Goal: Transaction & Acquisition: Purchase product/service

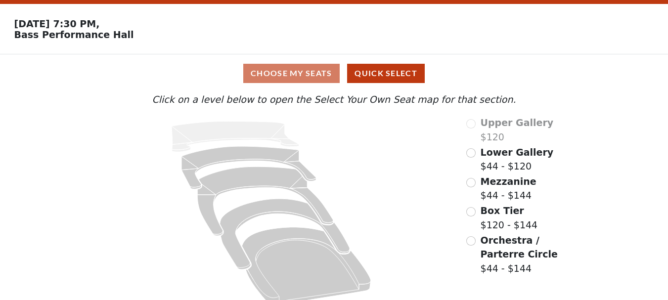
scroll to position [43, 0]
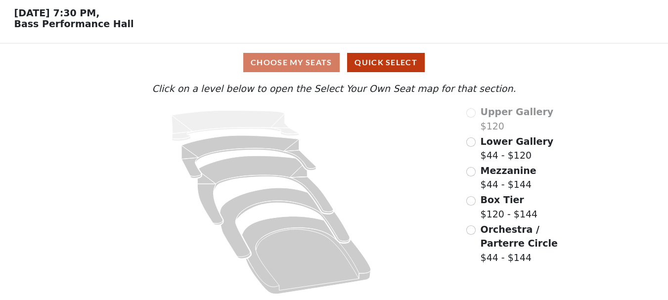
click at [482, 143] on span "Lower Gallery" at bounding box center [516, 141] width 73 height 11
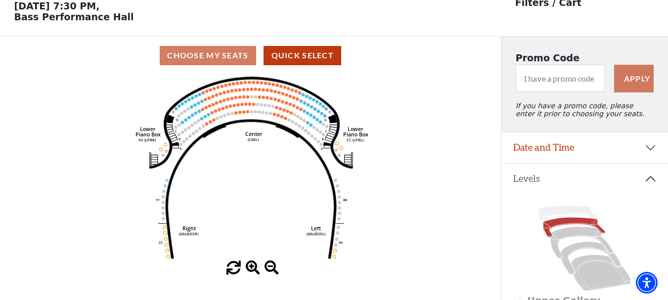
scroll to position [46, 0]
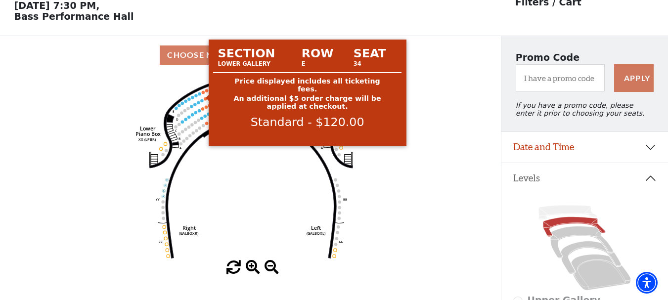
click at [202, 93] on circle at bounding box center [202, 91] width 3 height 3
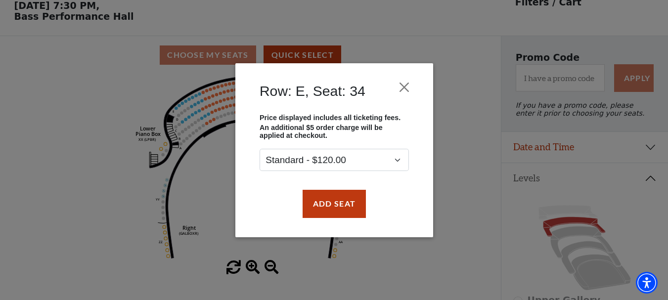
click at [186, 106] on div "Row: E, Seat: 34 Price displayed includes all ticketing fees. An additional $5 …" at bounding box center [334, 150] width 668 height 300
click at [406, 88] on button "Close" at bounding box center [403, 87] width 19 height 19
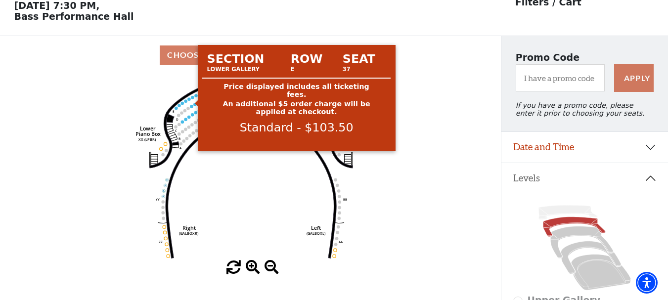
click at [193, 99] on circle at bounding box center [192, 97] width 3 height 3
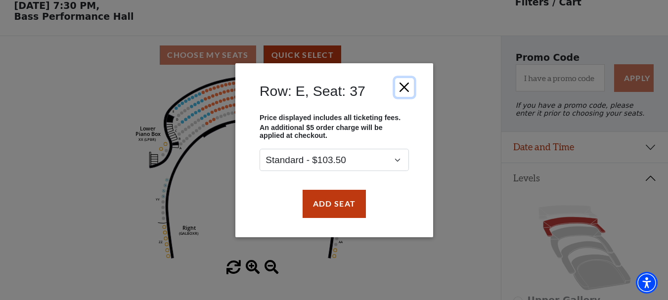
click at [404, 88] on button "Close" at bounding box center [403, 87] width 19 height 19
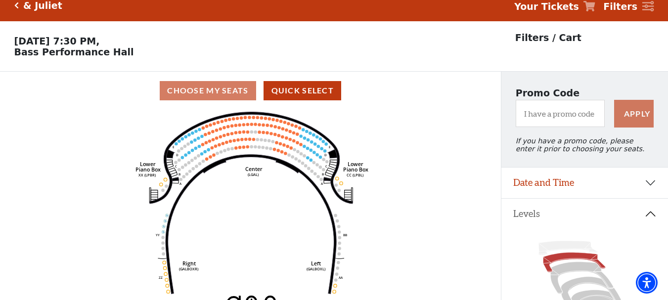
scroll to position [0, 0]
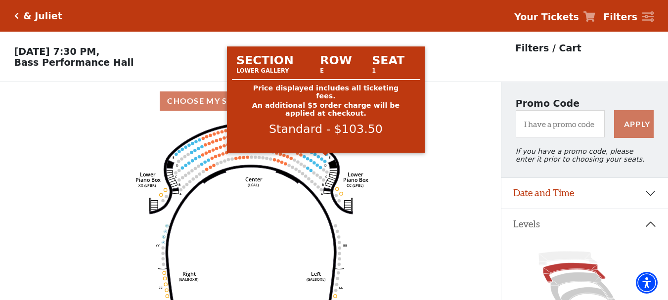
click at [327, 156] on circle at bounding box center [325, 154] width 3 height 3
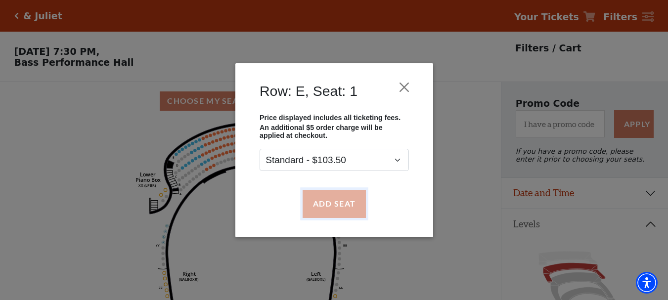
click at [330, 195] on button "Add Seat" at bounding box center [333, 204] width 63 height 28
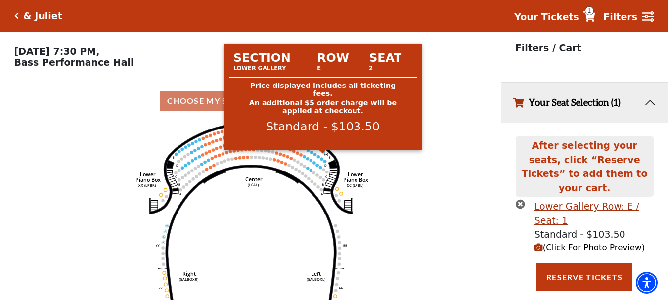
click at [323, 153] on circle at bounding box center [322, 151] width 3 height 3
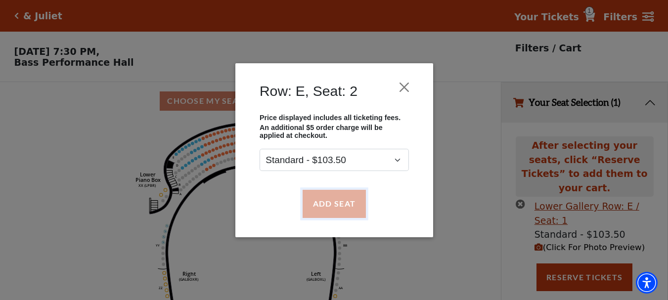
click at [328, 198] on button "Add Seat" at bounding box center [333, 204] width 63 height 28
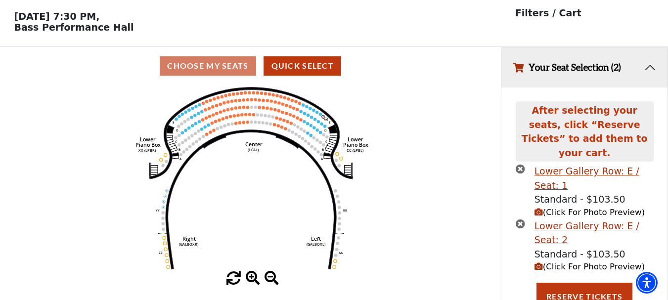
scroll to position [36, 0]
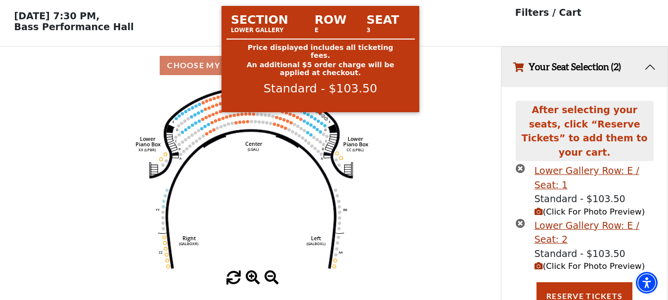
click at [320, 115] on circle at bounding box center [319, 113] width 3 height 3
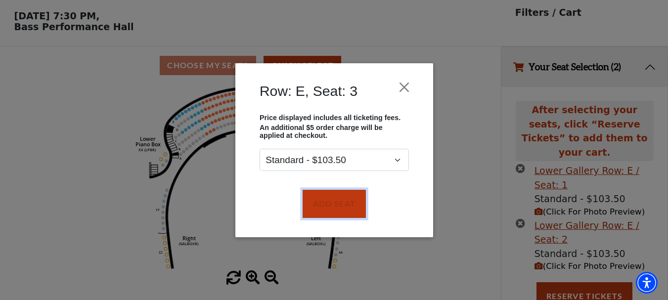
click at [333, 194] on button "Add Seat" at bounding box center [333, 204] width 63 height 28
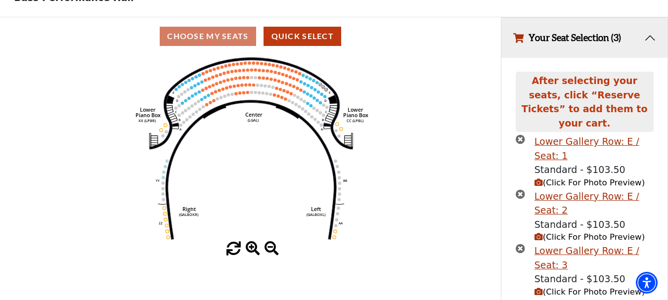
scroll to position [90, 0]
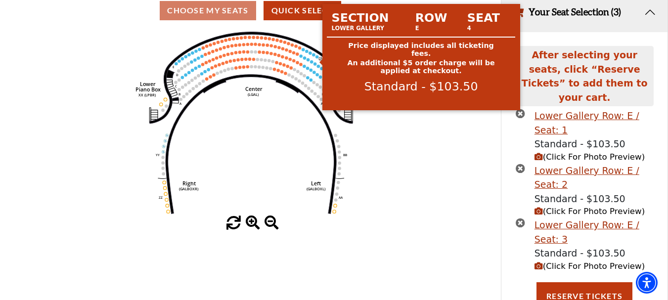
click at [317, 58] on circle at bounding box center [316, 56] width 3 height 3
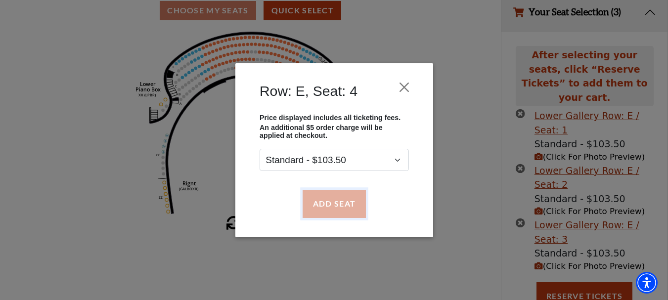
click at [343, 199] on button "Add Seat" at bounding box center [333, 204] width 63 height 28
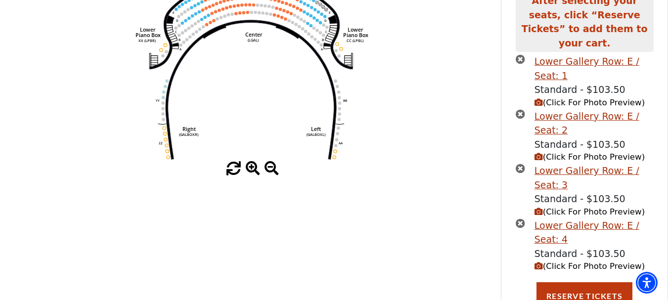
scroll to position [169, 0]
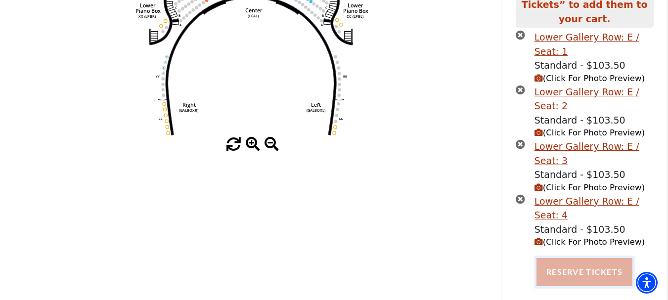
click at [571, 258] on button "Reserve Tickets" at bounding box center [584, 272] width 96 height 28
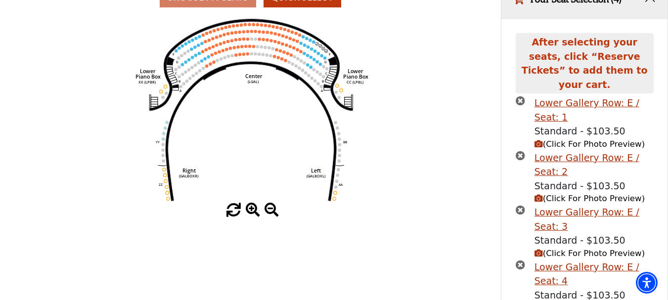
scroll to position [0, 0]
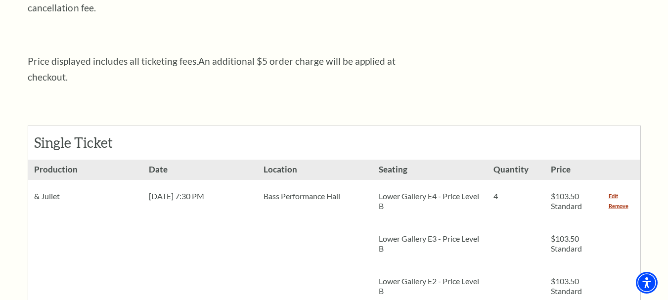
scroll to position [346, 0]
click at [621, 200] on link "Remove" at bounding box center [618, 205] width 20 height 10
